Goal: Book appointment/travel/reservation: Register for event/course

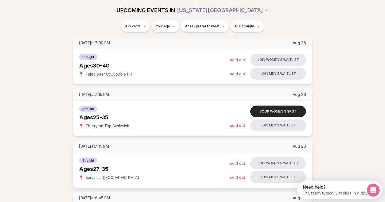
scroll to position [77, 0]
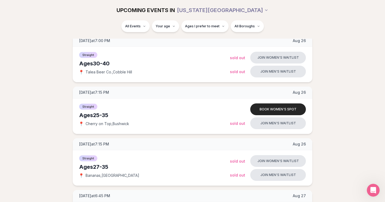
click at [206, 28] on span "Ages I prefer to meet" at bounding box center [202, 26] width 35 height 4
click at [205, 42] on div "Please enter your age first" at bounding box center [204, 42] width 47 height 10
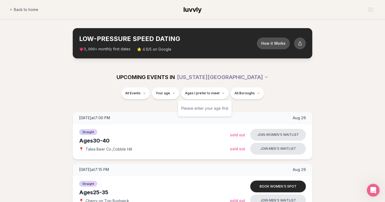
click at [237, 70] on div "UPCOMING EVENTS IN [US_STATE][GEOGRAPHIC_DATA]" at bounding box center [193, 77] width 308 height 20
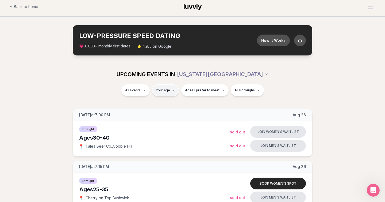
scroll to position [3, 0]
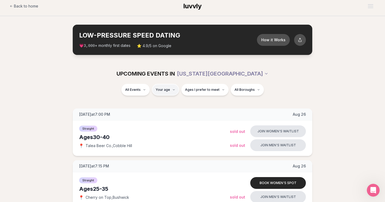
click at [167, 104] on input "number" at bounding box center [167, 105] width 36 height 11
type input "**"
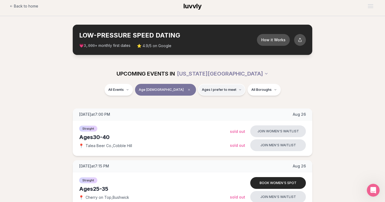
click at [202, 89] on span "Ages I prefer to meet" at bounding box center [219, 90] width 35 height 4
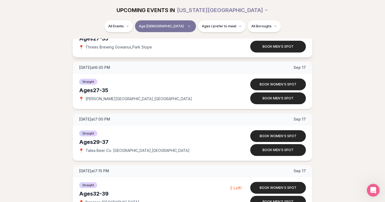
scroll to position [1180, 0]
